Goal: Use online tool/utility: Utilize a website feature to perform a specific function

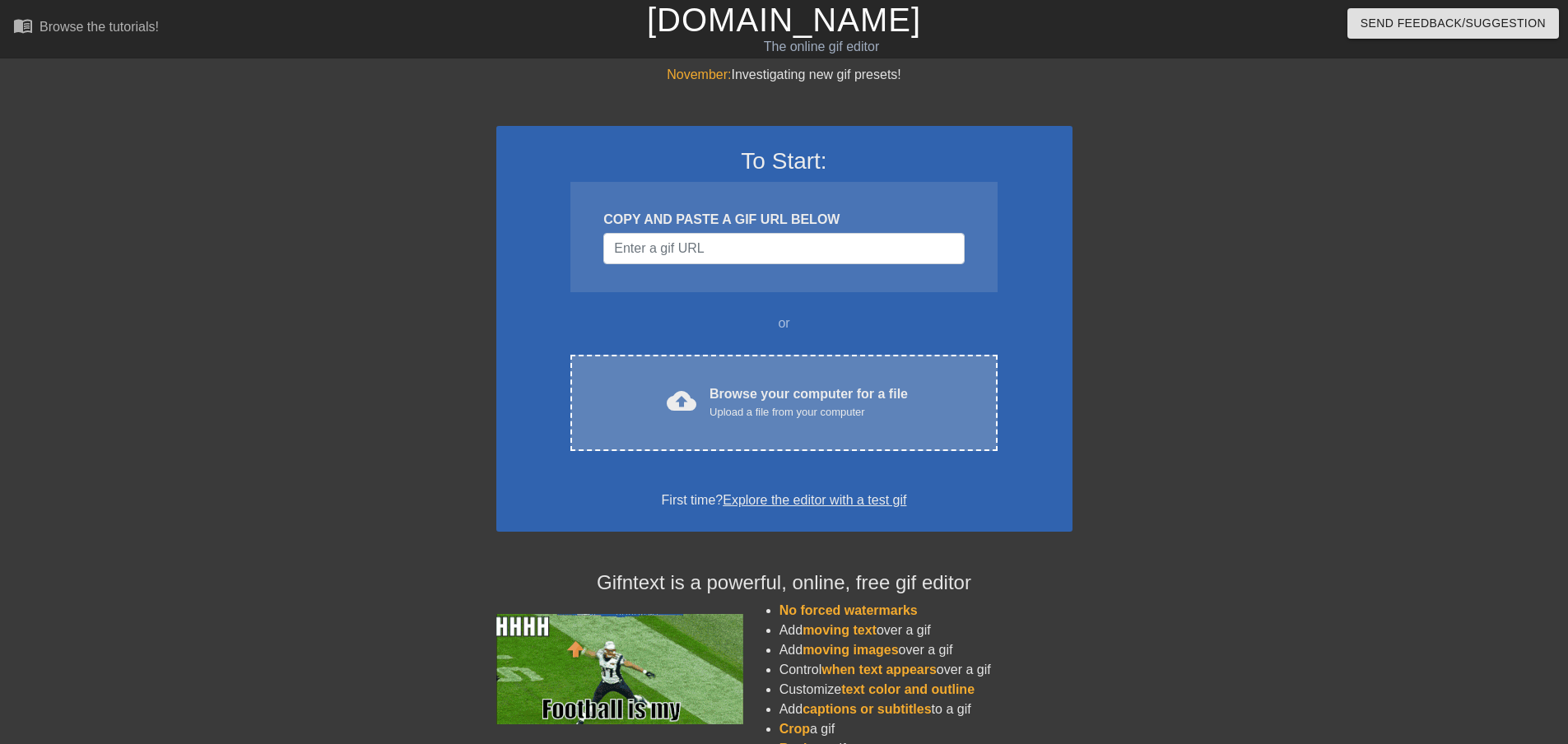
click at [825, 398] on div "Browse your computer for a file Upload a file from your computer" at bounding box center [809, 402] width 199 height 36
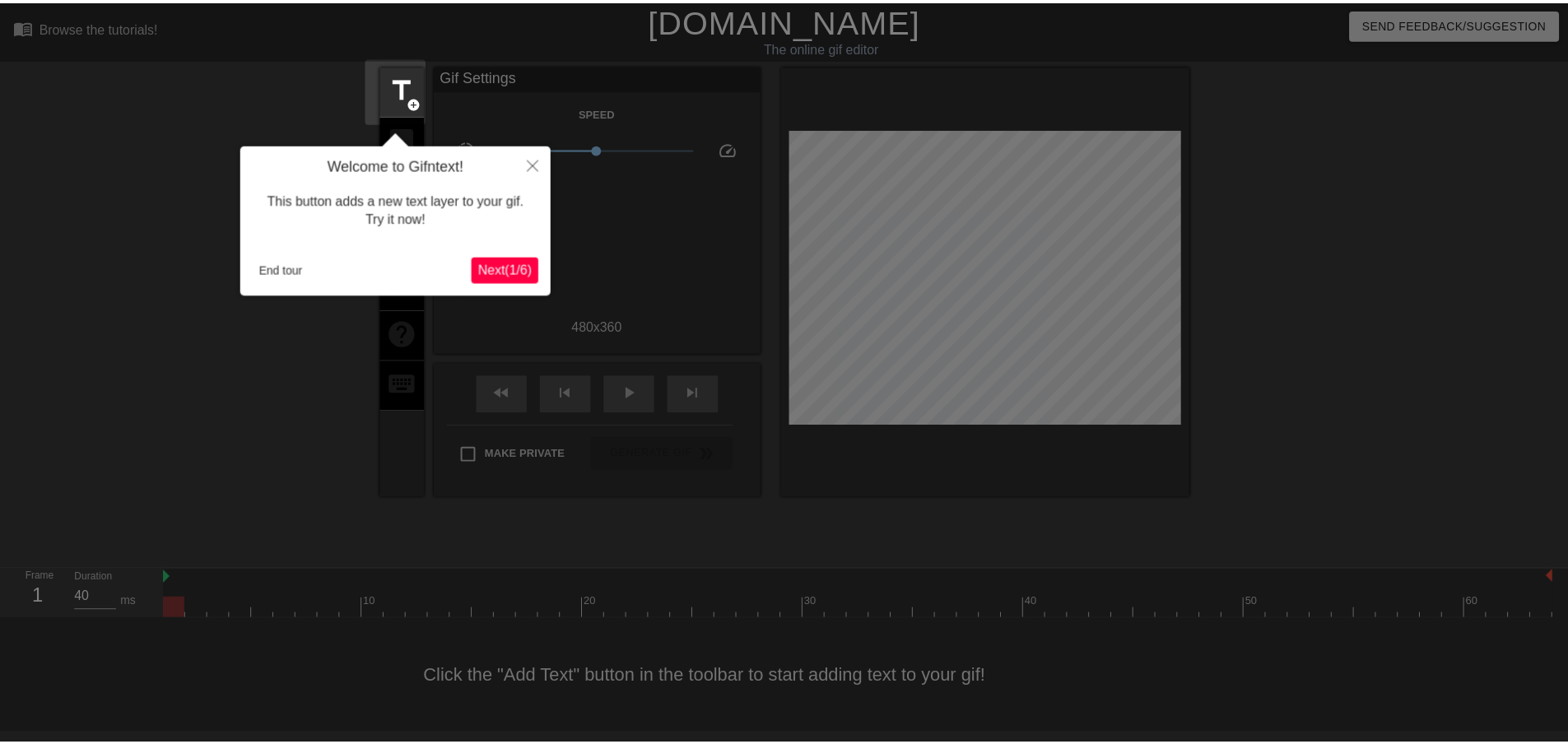
scroll to position [2, 0]
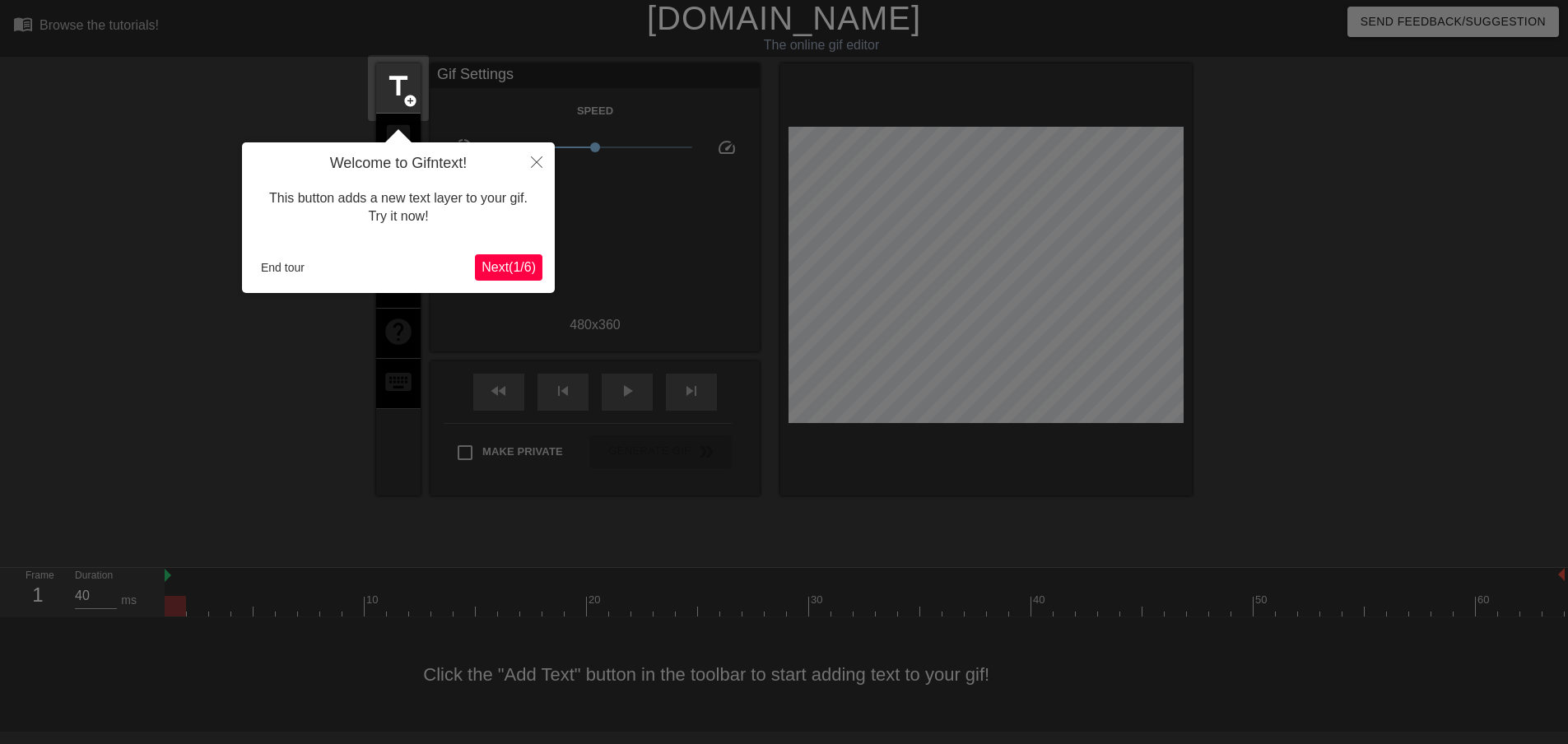
click at [516, 266] on span "Next ( 1 / 6 )" at bounding box center [508, 267] width 54 height 14
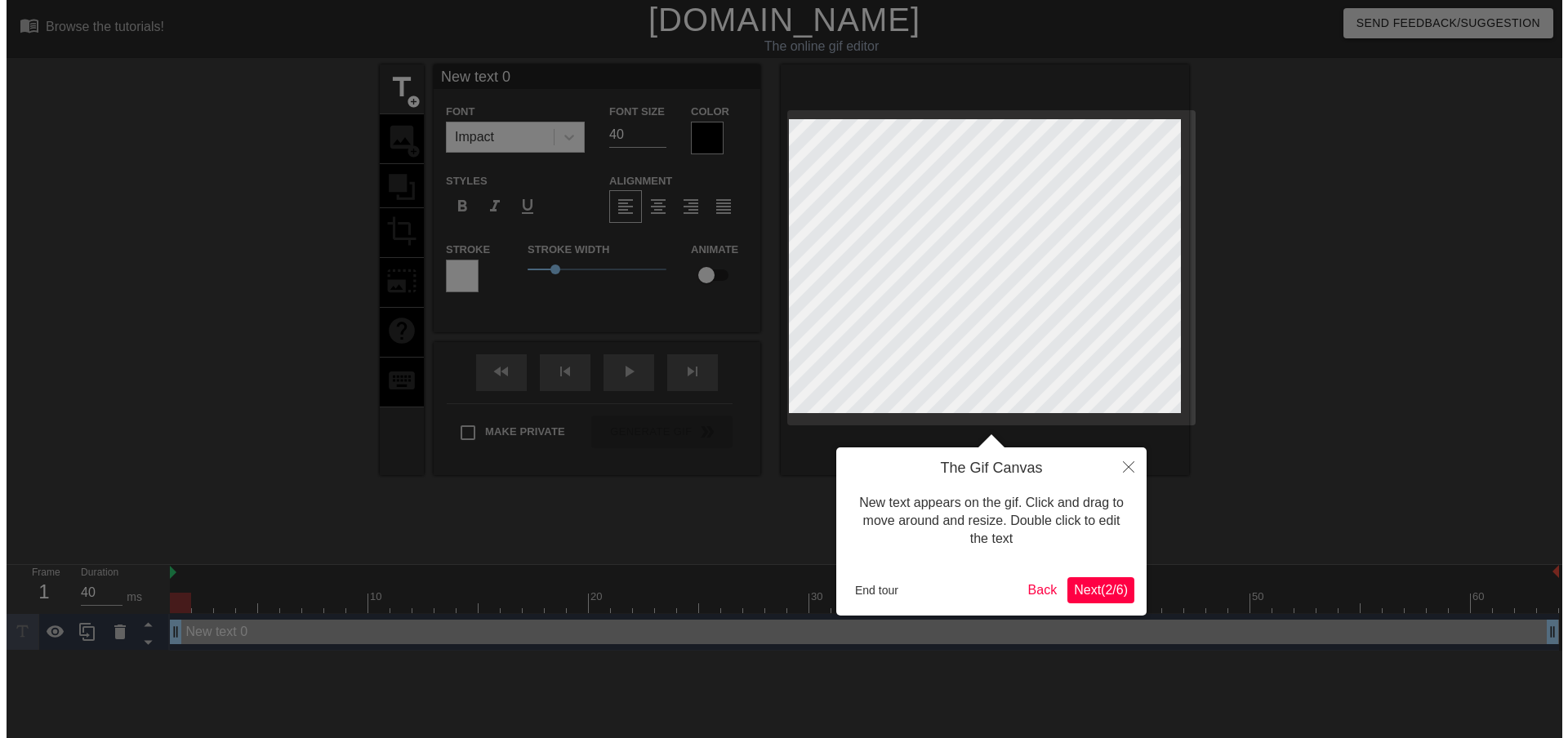
scroll to position [0, 0]
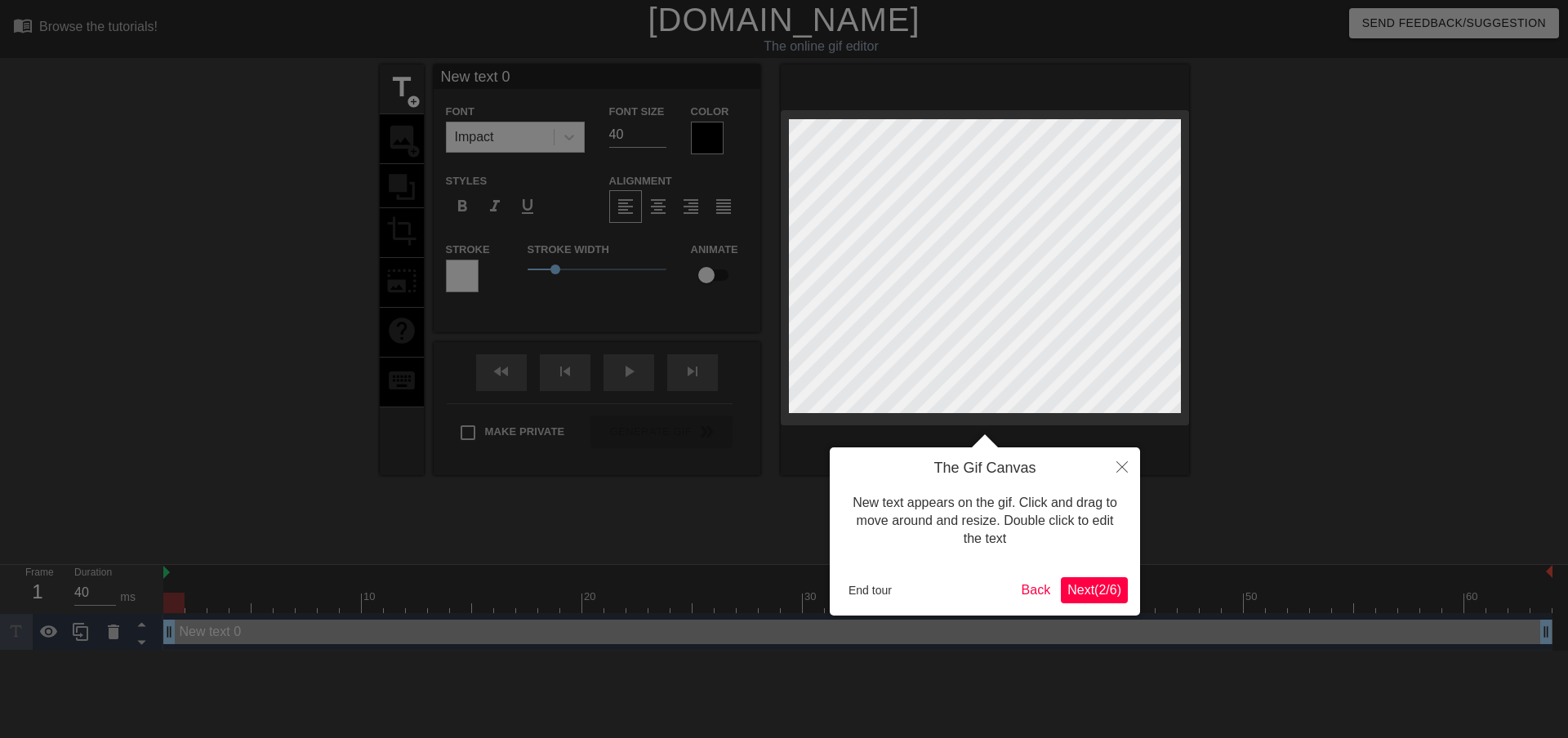
click at [493, 74] on div at bounding box center [784, 369] width 1568 height 738
click at [630, 130] on div at bounding box center [784, 369] width 1568 height 738
click at [1079, 587] on span "Next ( 2 / 6 )" at bounding box center [1094, 590] width 54 height 14
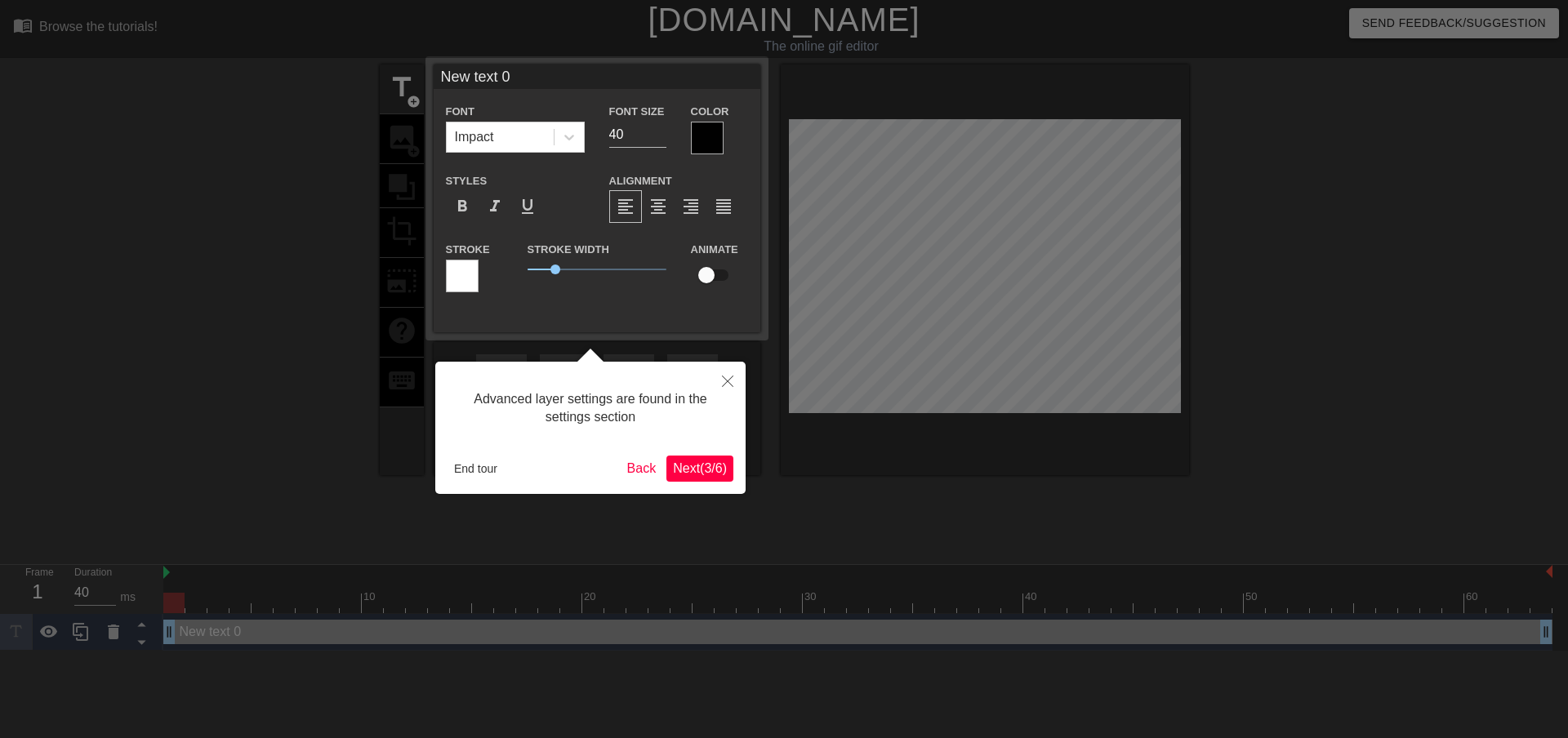
click at [698, 467] on span "Next ( 3 / 6 )" at bounding box center [699, 468] width 54 height 14
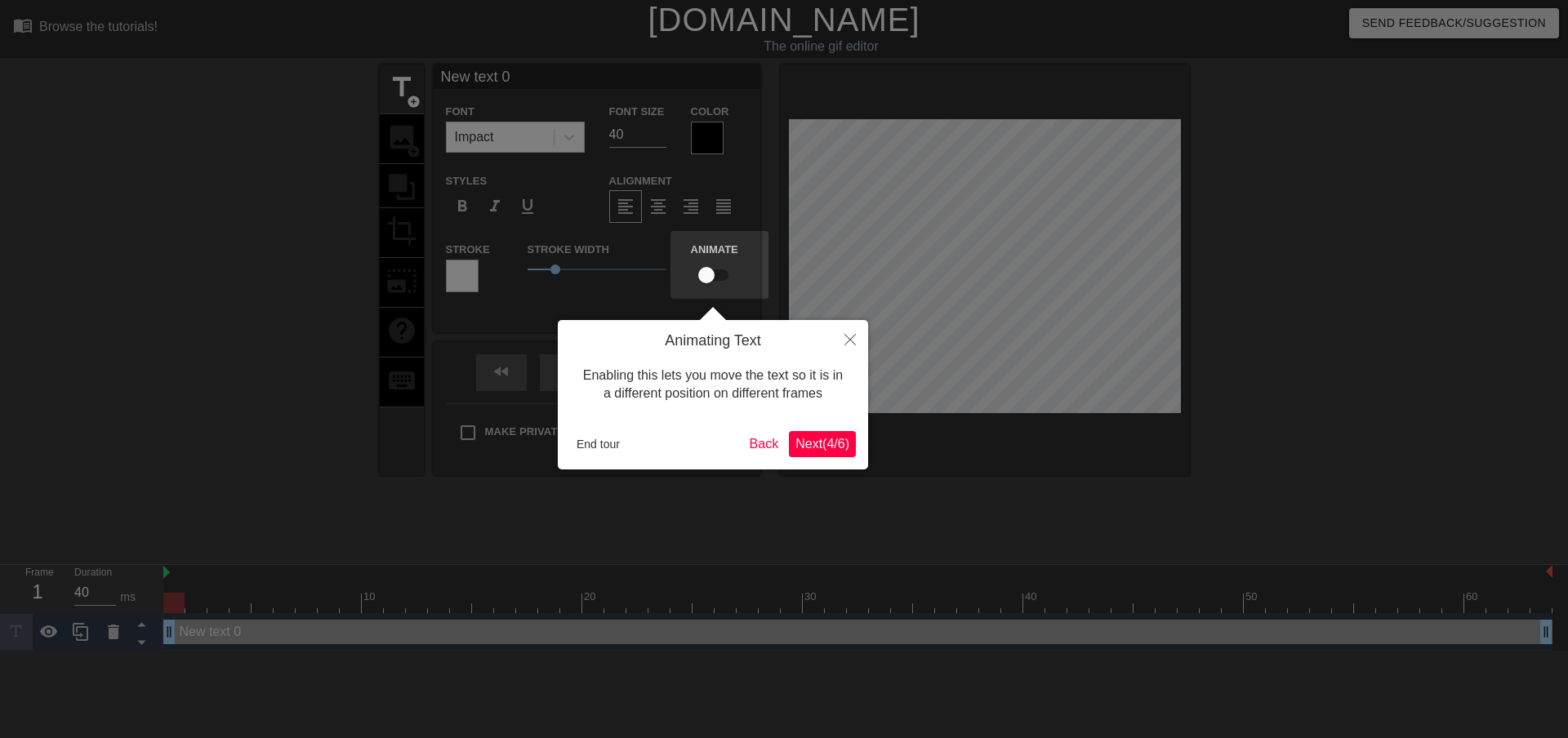
click at [819, 446] on span "Next ( 4 / 6 )" at bounding box center [822, 443] width 54 height 14
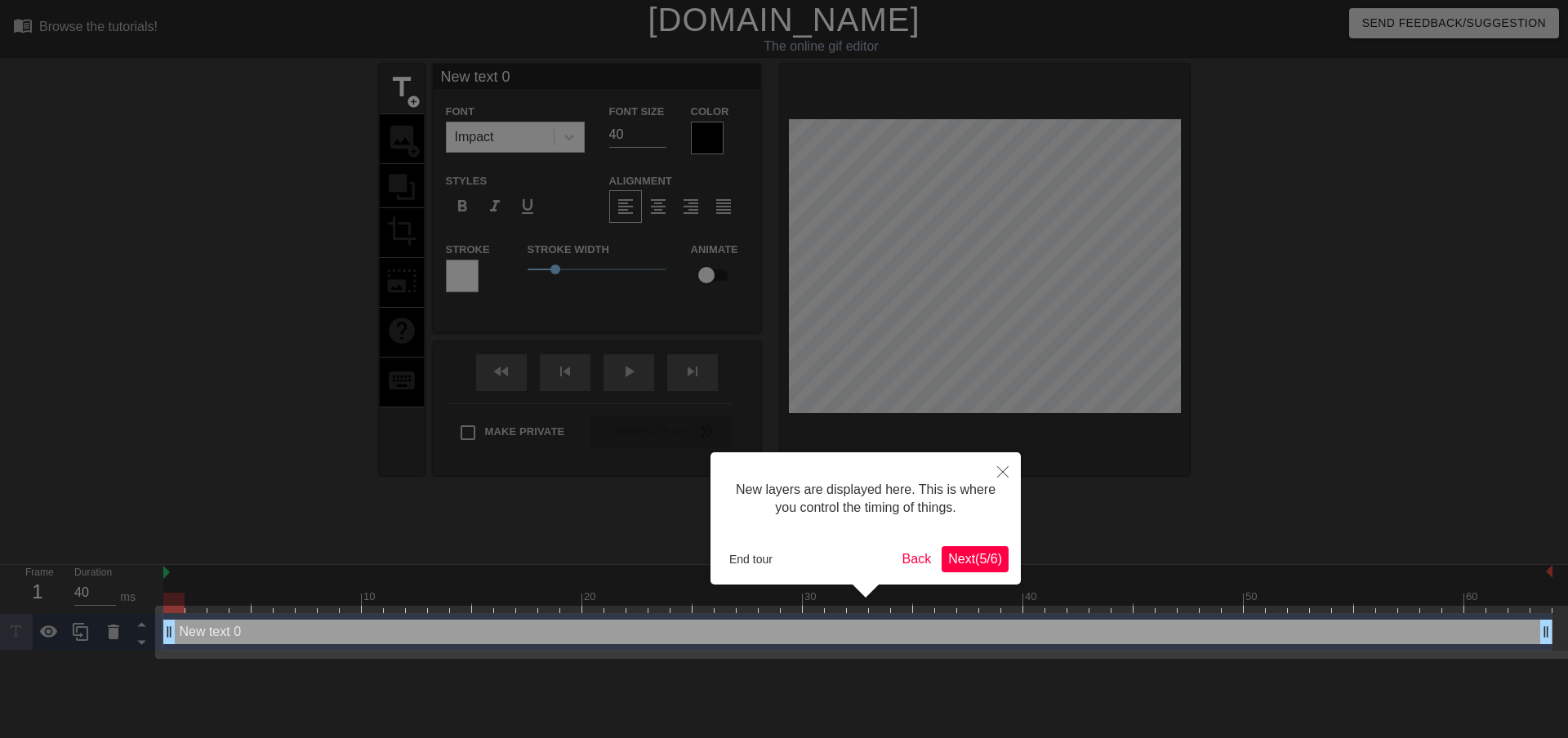
click at [976, 557] on span "Next ( 5 / 6 )" at bounding box center [975, 559] width 54 height 14
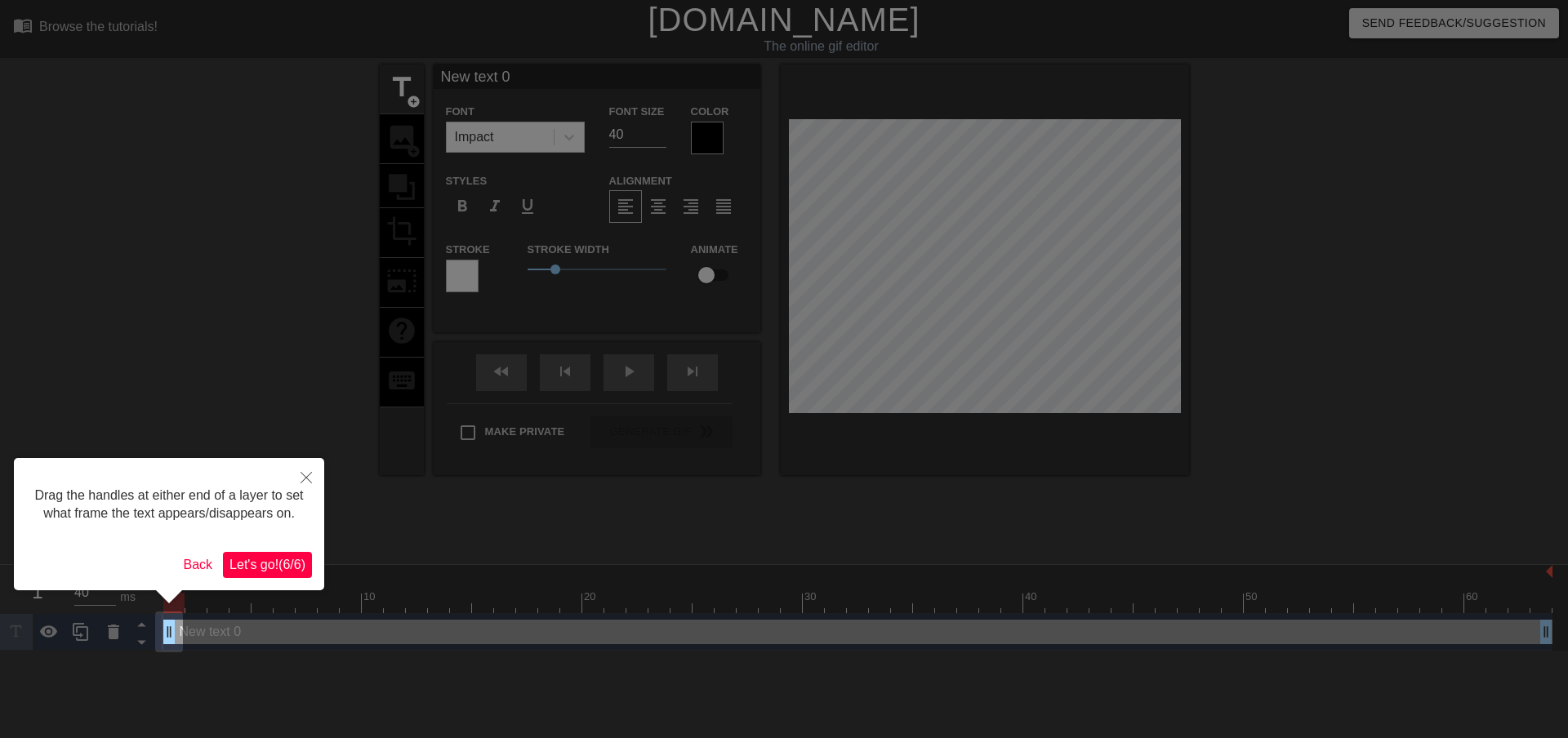
click at [273, 566] on span "Let's go! ( 6 / 6 )" at bounding box center [267, 564] width 76 height 14
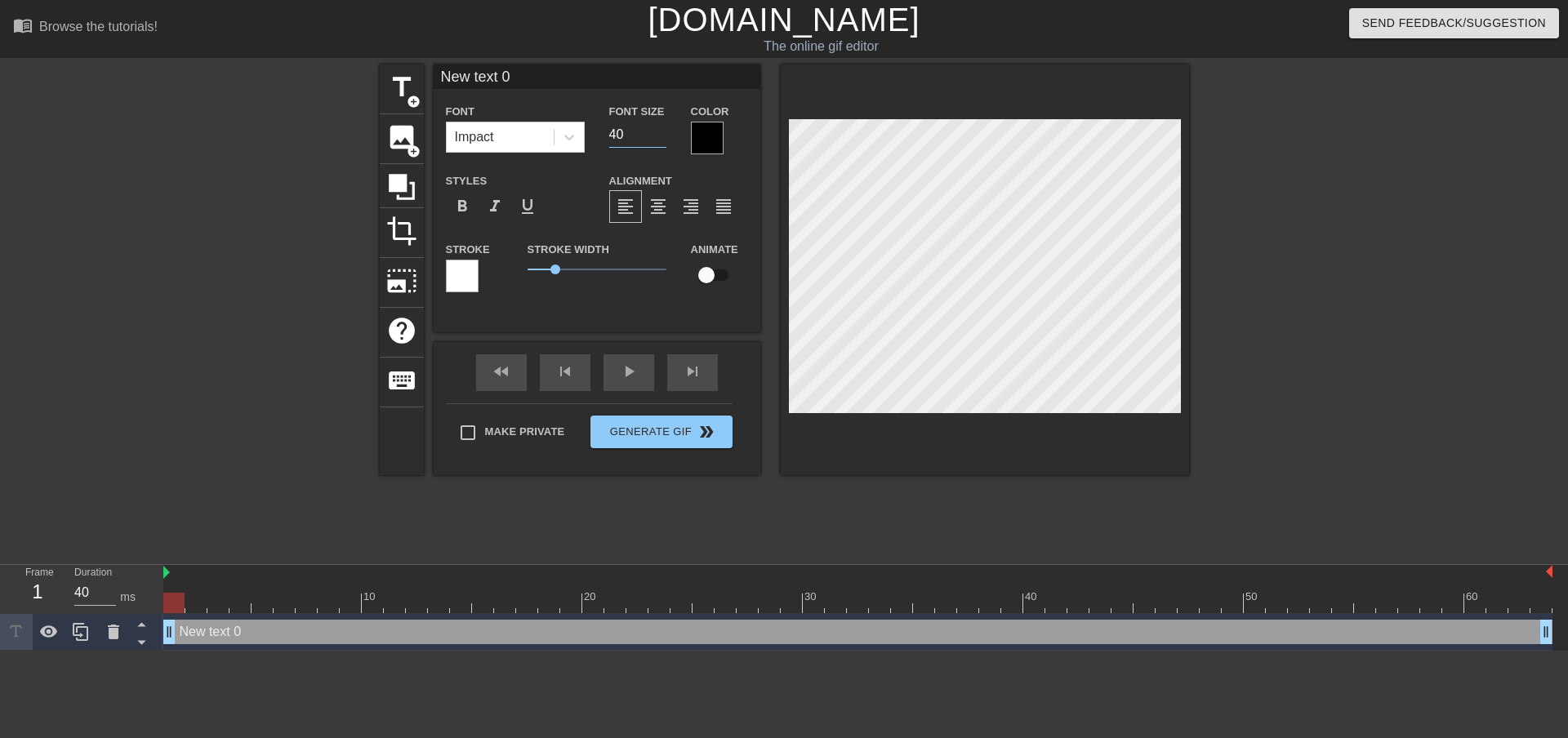
click at [635, 137] on input "40" at bounding box center [638, 135] width 57 height 26
click at [661, 141] on input "39" at bounding box center [638, 135] width 57 height 26
click at [661, 141] on input "37" at bounding box center [638, 135] width 57 height 26
click at [661, 141] on input "36" at bounding box center [638, 135] width 57 height 26
click at [661, 141] on input "35" at bounding box center [638, 135] width 57 height 26
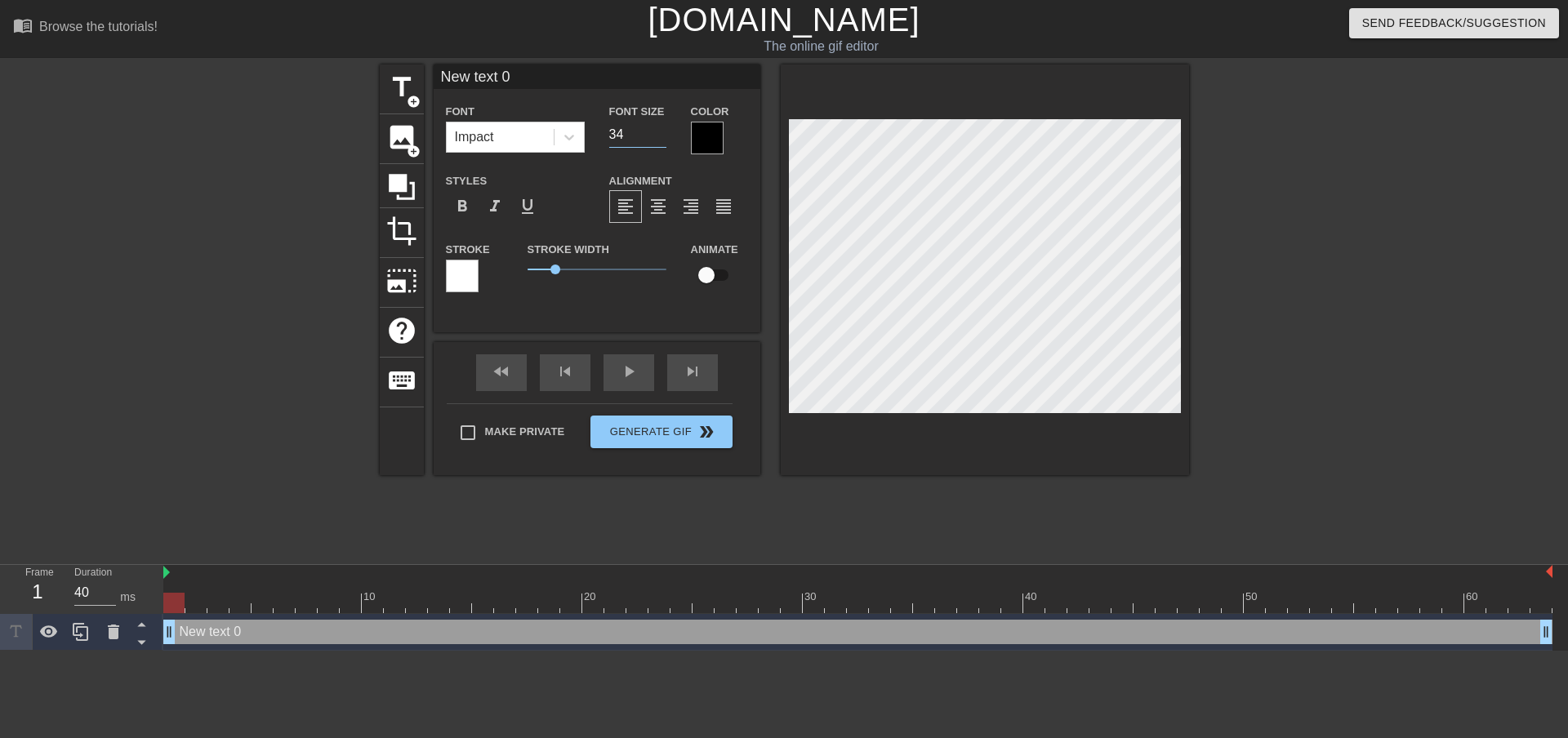
click at [661, 141] on input "34" at bounding box center [638, 135] width 57 height 26
click at [661, 141] on input "33" at bounding box center [638, 135] width 57 height 26
click at [661, 141] on input "32" at bounding box center [638, 135] width 57 height 26
click at [661, 141] on input "31" at bounding box center [638, 135] width 57 height 26
click at [661, 141] on input "30" at bounding box center [638, 135] width 57 height 26
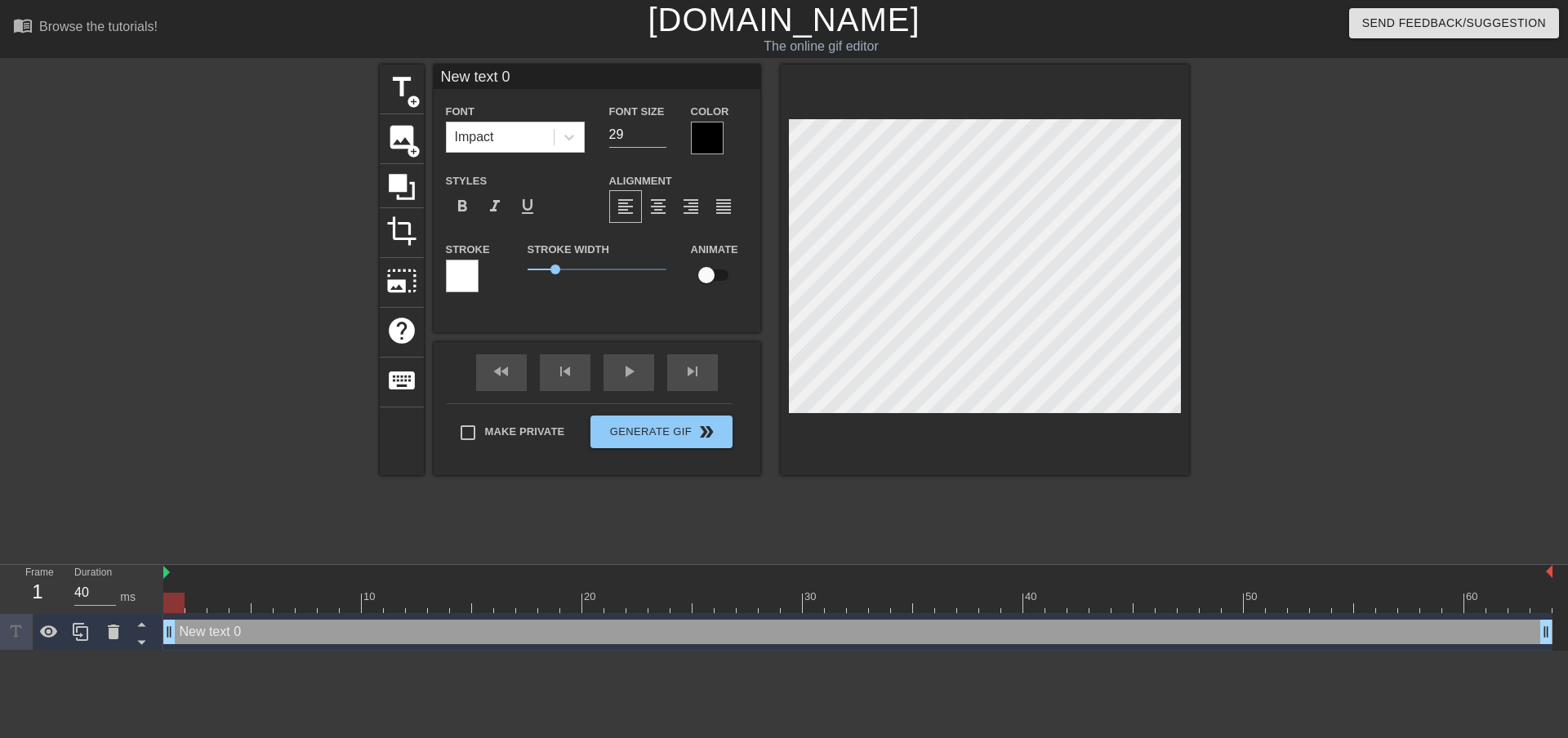
click at [661, 141] on input "29" at bounding box center [638, 135] width 57 height 26
type input "28"
click at [661, 141] on input "28" at bounding box center [638, 135] width 57 height 26
click at [524, 74] on input "New text 0" at bounding box center [597, 77] width 327 height 24
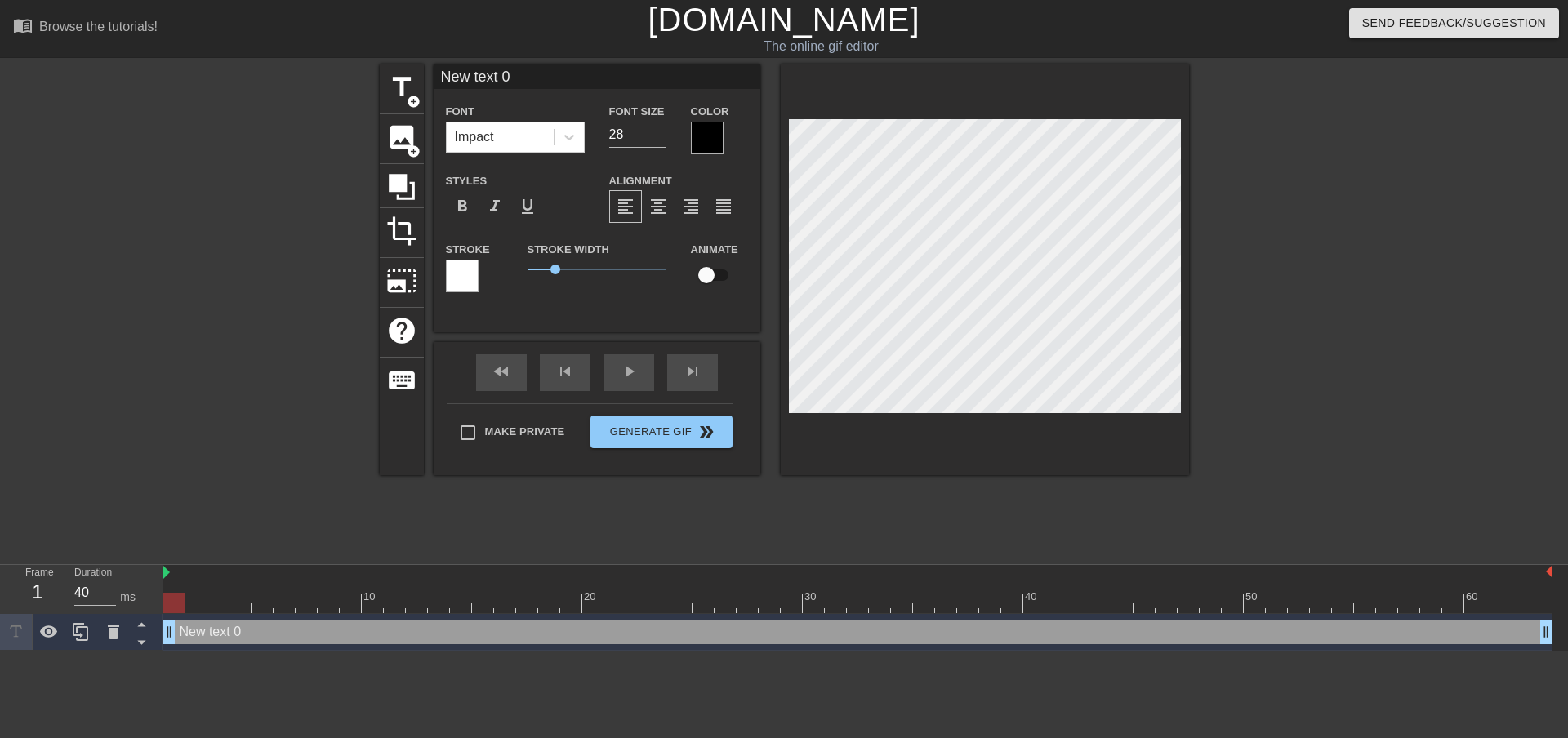
click at [524, 74] on input "New text 0" at bounding box center [597, 77] width 327 height 24
type input "Happy Anniversary [PERSON_NAME]!!!"
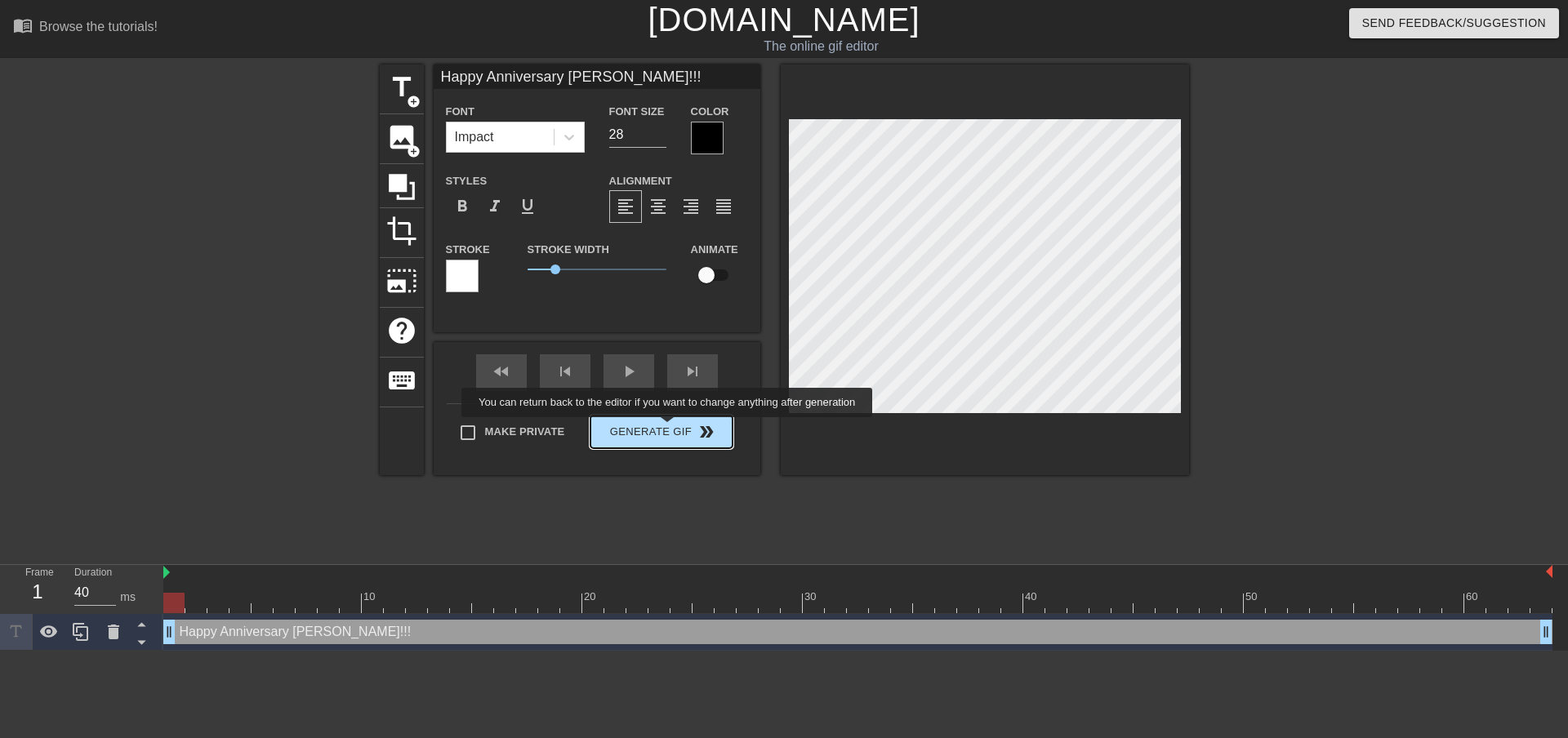
click at [669, 429] on div "Make Private Generate Gif double_arrow" at bounding box center [590, 436] width 285 height 65
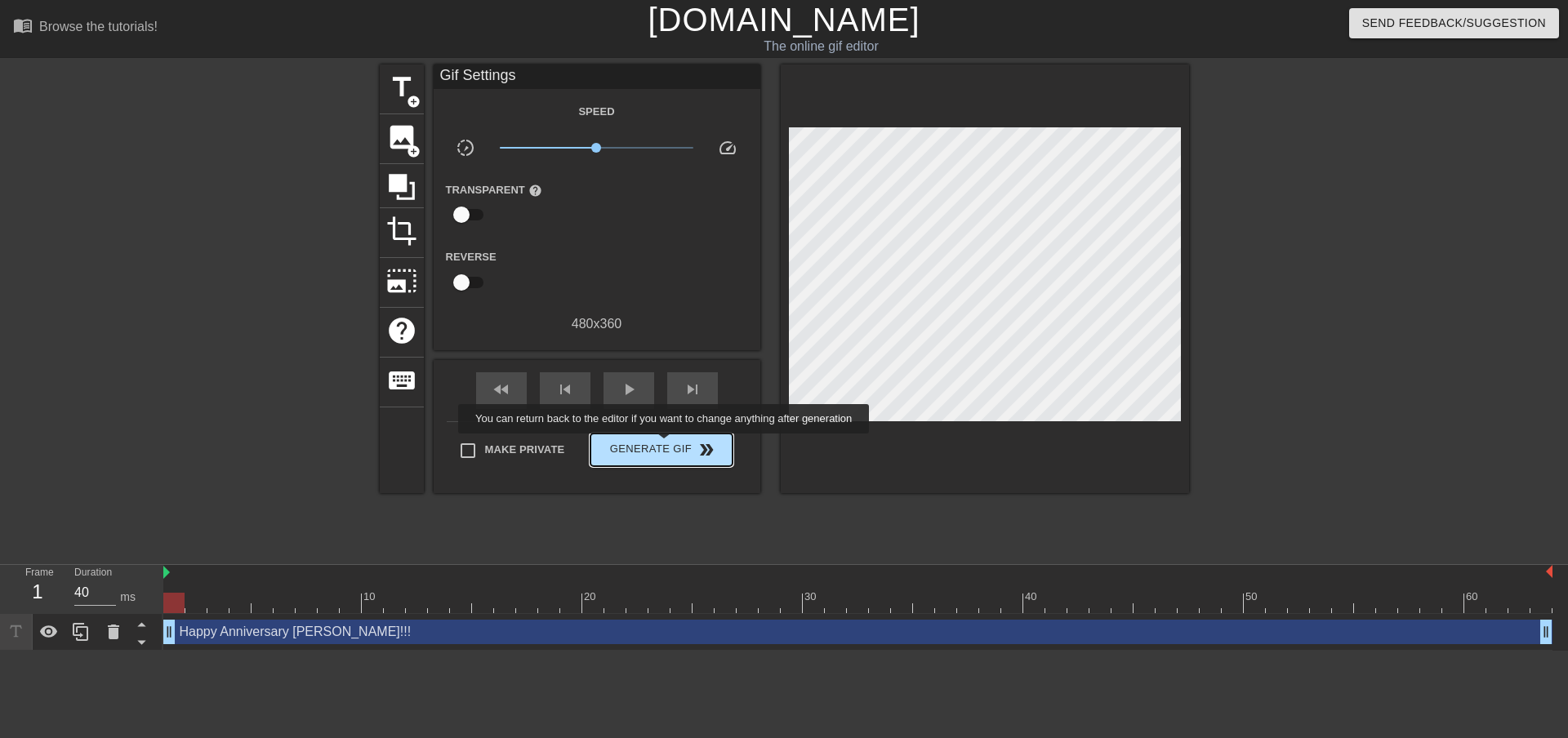
click at [666, 445] on span "Generate Gif double_arrow" at bounding box center [661, 450] width 129 height 20
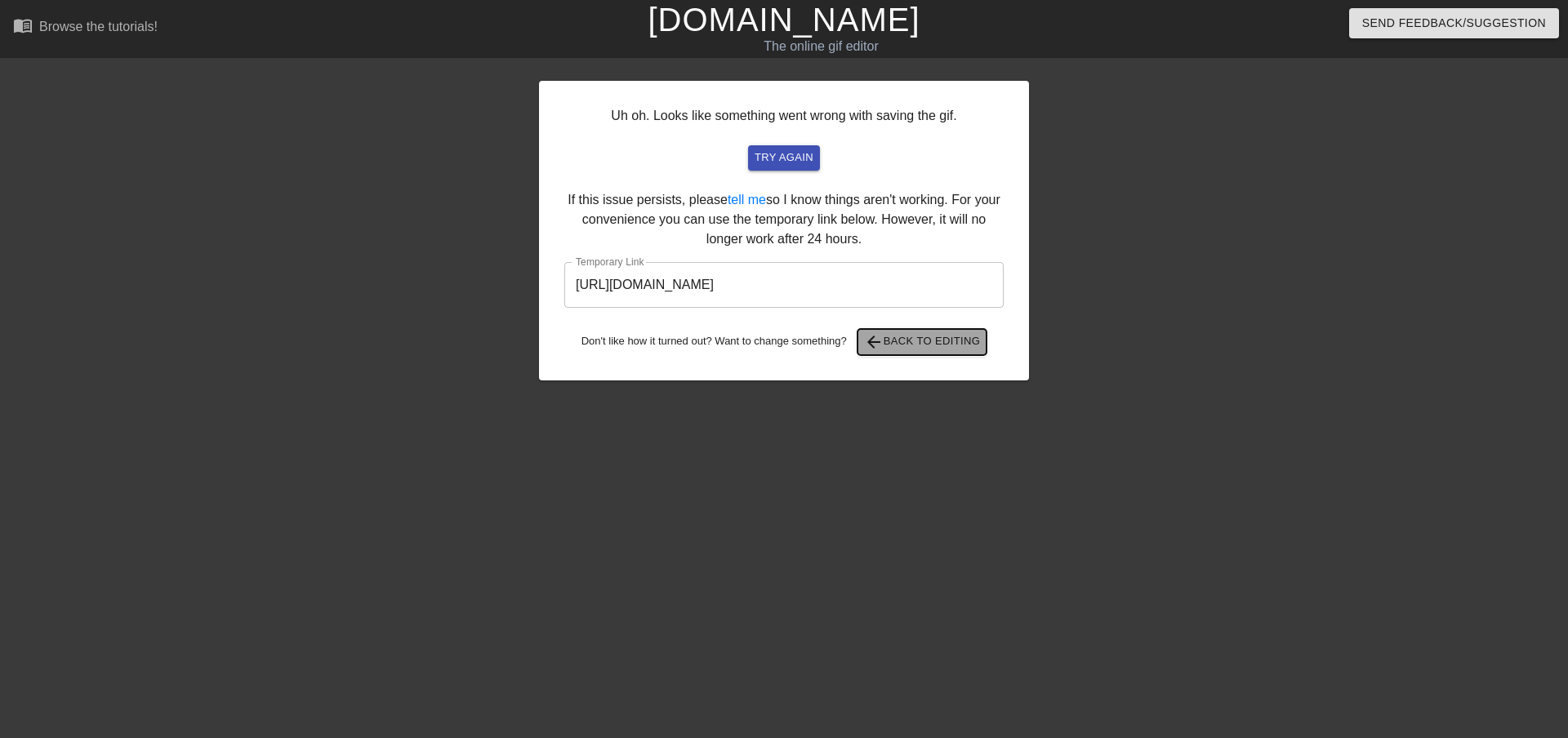
click at [939, 345] on span "arrow_back Back to Editing" at bounding box center [922, 342] width 116 height 20
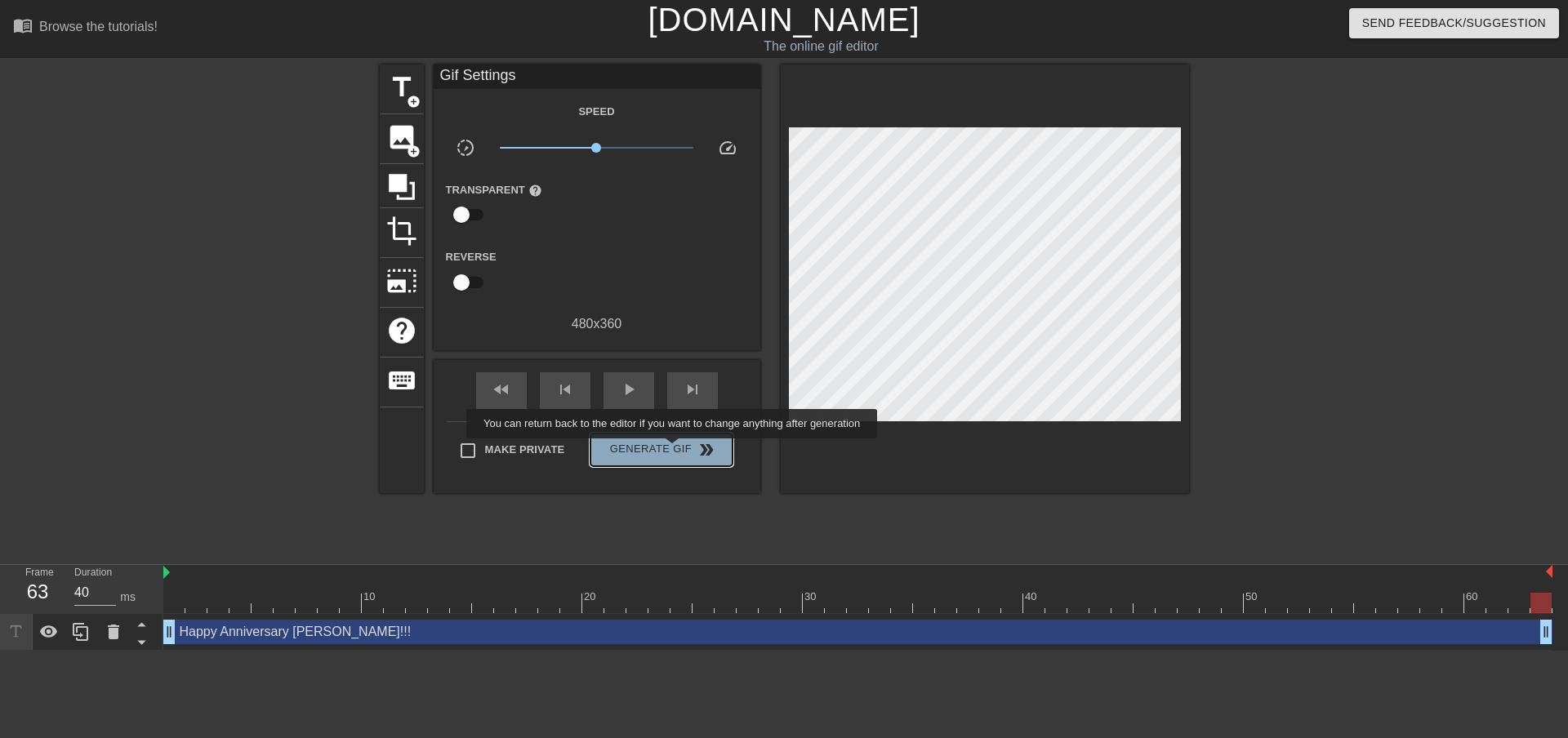
click at [674, 450] on span "Generate Gif double_arrow" at bounding box center [661, 450] width 129 height 20
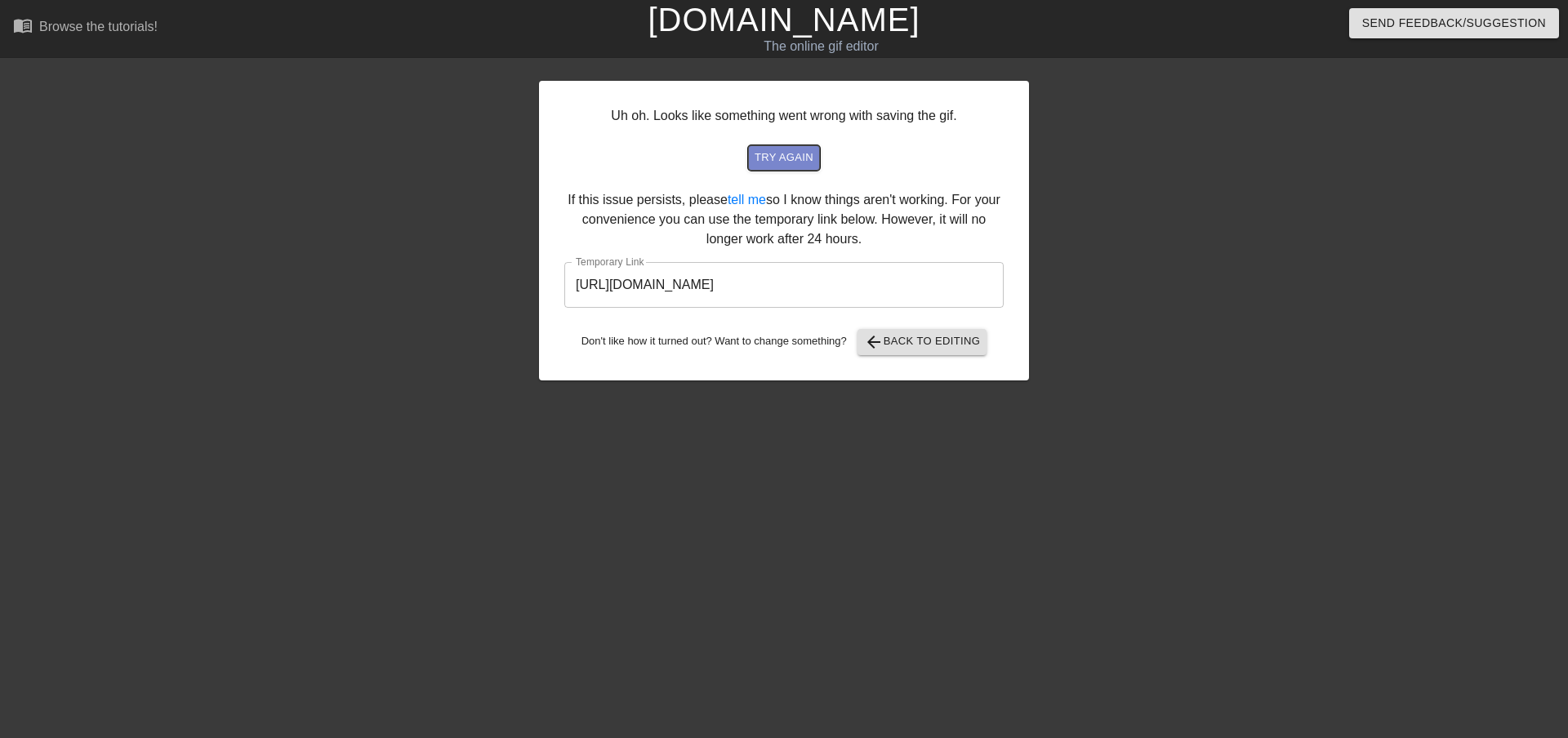
click at [783, 154] on span "try again" at bounding box center [784, 158] width 59 height 19
